Goal: Check status: Check status

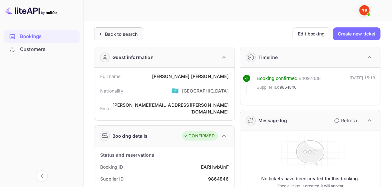
click at [139, 38] on div "Back to search" at bounding box center [118, 33] width 49 height 13
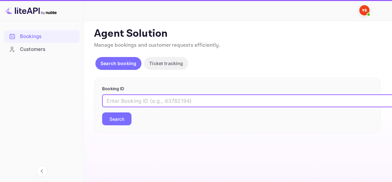
click at [152, 99] on input "text" at bounding box center [263, 100] width 322 height 13
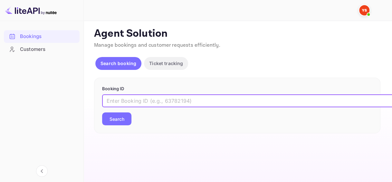
paste input "8825655"
type input "8825655"
click at [117, 121] on button "Search" at bounding box center [116, 118] width 29 height 13
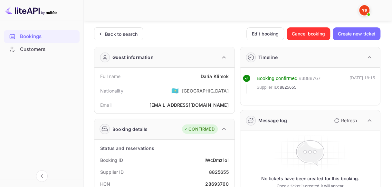
scroll to position [64, 0]
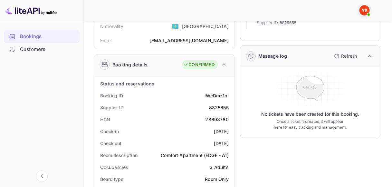
click at [216, 120] on div "28693760" at bounding box center [216, 119] width 23 height 7
copy div "28693760"
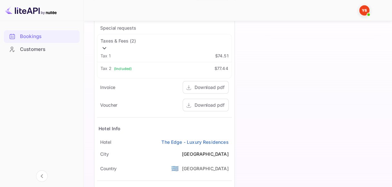
scroll to position [360, 0]
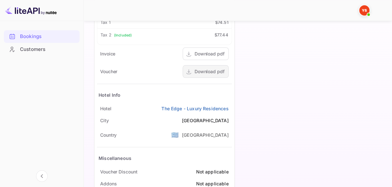
click at [205, 68] on div "Download pdf" at bounding box center [209, 71] width 30 height 7
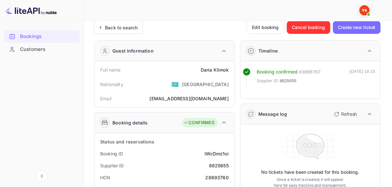
scroll to position [70, 0]
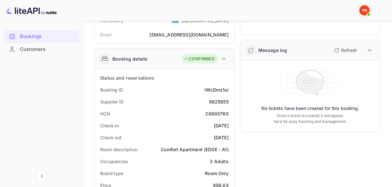
click at [217, 113] on div "28693760" at bounding box center [216, 113] width 23 height 7
copy div "28693760"
click at [216, 91] on div "lWcDmz1oi" at bounding box center [216, 89] width 24 height 7
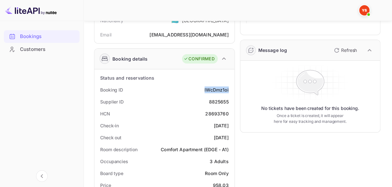
copy div "lWcDmz1oi"
click at [225, 99] on div "8825655" at bounding box center [219, 101] width 20 height 7
copy div "8825655"
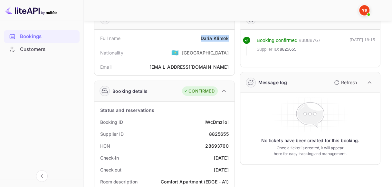
drag, startPoint x: 202, startPoint y: 39, endPoint x: 230, endPoint y: 39, distance: 28.0
click at [230, 39] on div "Full name [PERSON_NAME]" at bounding box center [164, 38] width 135 height 12
copy div "[PERSON_NAME]"
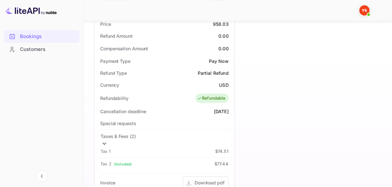
scroll to position [328, 0]
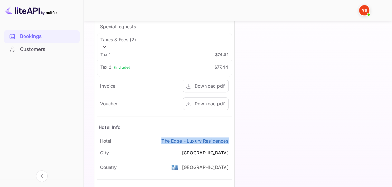
drag, startPoint x: 160, startPoint y: 111, endPoint x: 228, endPoint y: 111, distance: 68.6
click at [228, 135] on div "Hotel The Edge - Luxury Residences" at bounding box center [164, 141] width 135 height 12
copy link "The Edge - Luxury Residences"
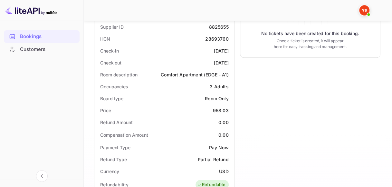
scroll to position [135, 0]
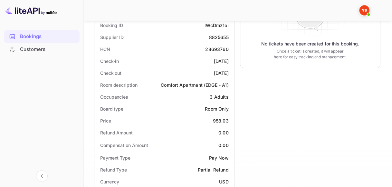
drag, startPoint x: 204, startPoint y: 61, endPoint x: 228, endPoint y: 61, distance: 23.8
click at [228, 61] on div "[DATE]" at bounding box center [221, 61] width 15 height 7
copy div "[DATE]"
drag, startPoint x: 203, startPoint y: 71, endPoint x: 229, endPoint y: 71, distance: 25.8
click at [229, 71] on div "Check out [DATE]" at bounding box center [164, 73] width 135 height 12
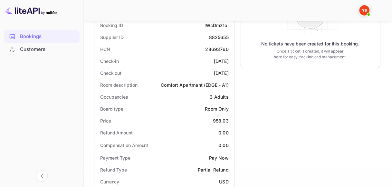
copy div "[DATE]"
